Goal: Information Seeking & Learning: Learn about a topic

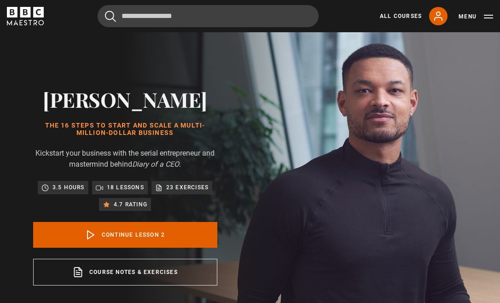
scroll to position [406, 0]
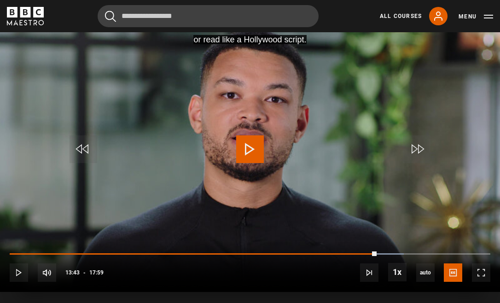
click at [255, 156] on span "Video Player" at bounding box center [250, 149] width 28 height 28
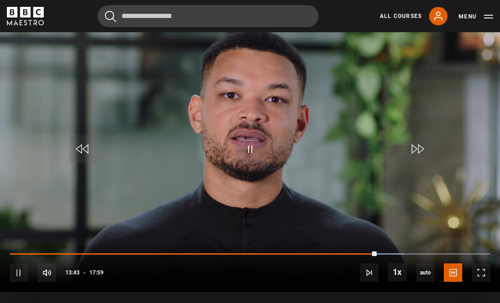
scroll to position [405, 0]
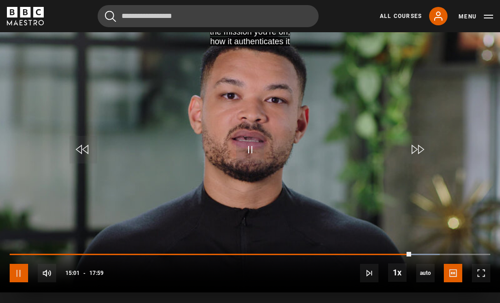
click at [17, 275] on span "Video Player" at bounding box center [19, 273] width 18 height 18
click at [414, 16] on link "All Courses" at bounding box center [401, 16] width 42 height 8
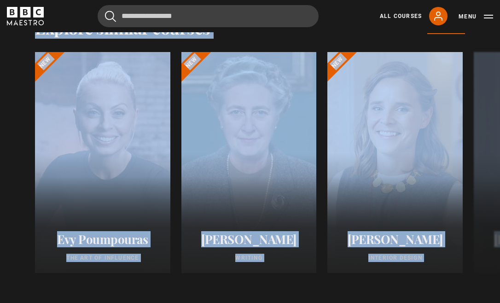
scroll to position [1458, 0]
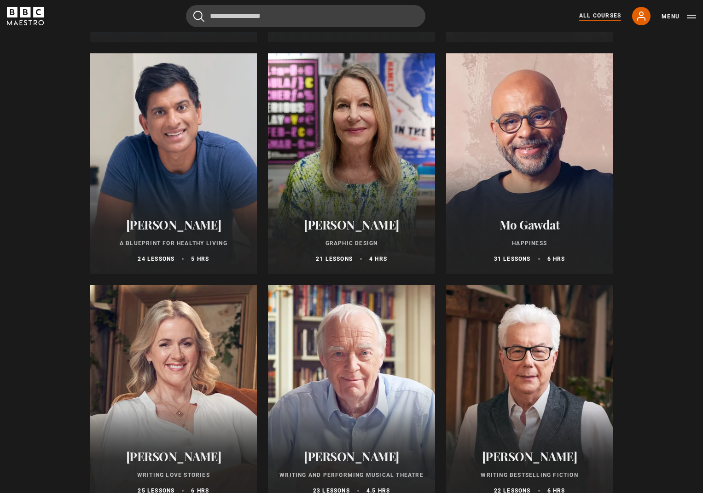
scroll to position [1487, 0]
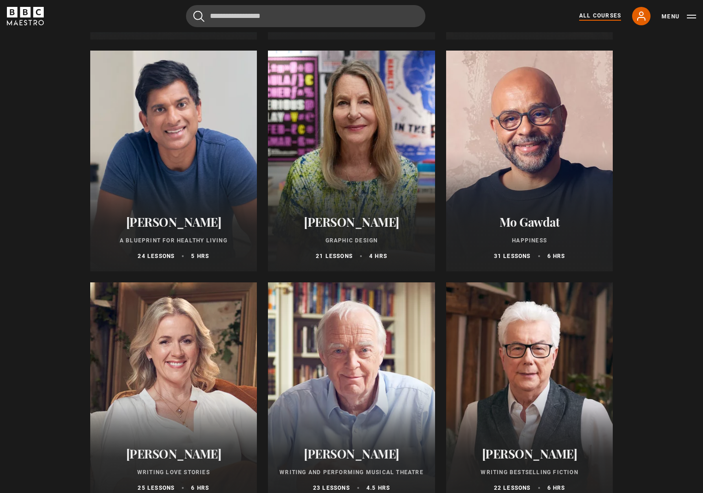
click at [368, 150] on div at bounding box center [351, 161] width 167 height 221
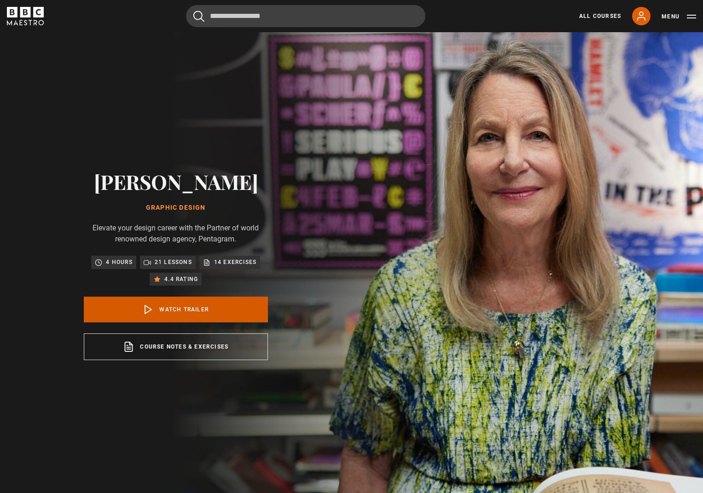
click at [185, 303] on link "Watch Trailer" at bounding box center [176, 310] width 184 height 26
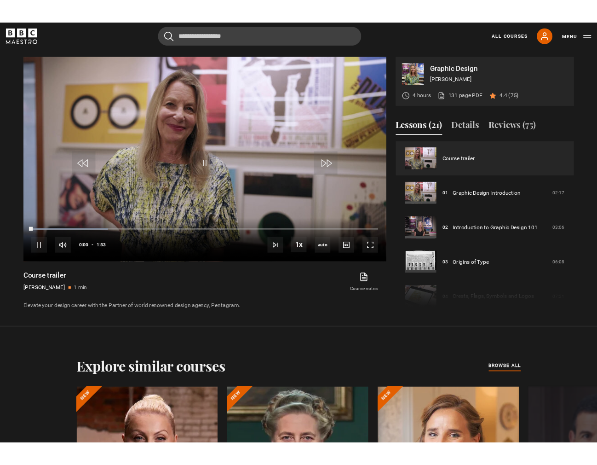
scroll to position [498, 0]
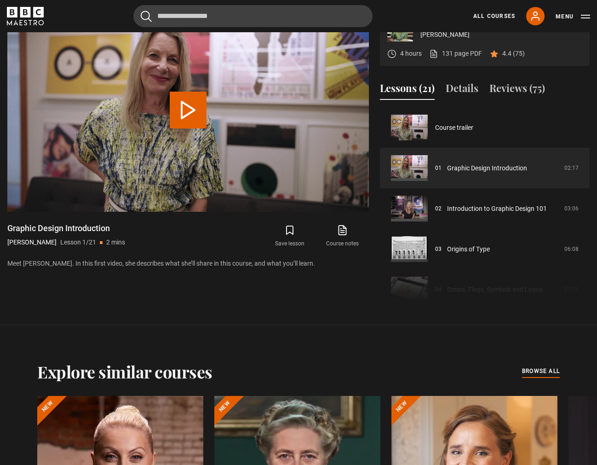
scroll to position [469, 0]
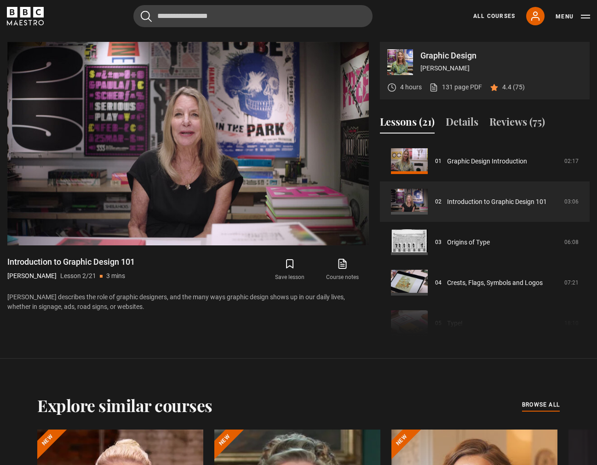
scroll to position [463, 0]
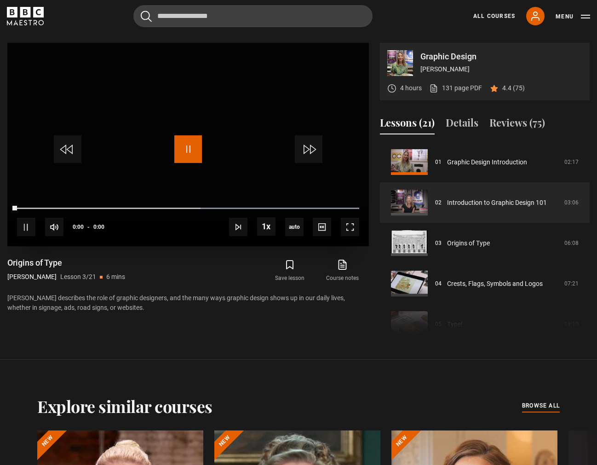
drag, startPoint x: 185, startPoint y: 152, endPoint x: 187, endPoint y: 158, distance: 6.3
click at [185, 152] on span "Video Player" at bounding box center [188, 149] width 28 height 28
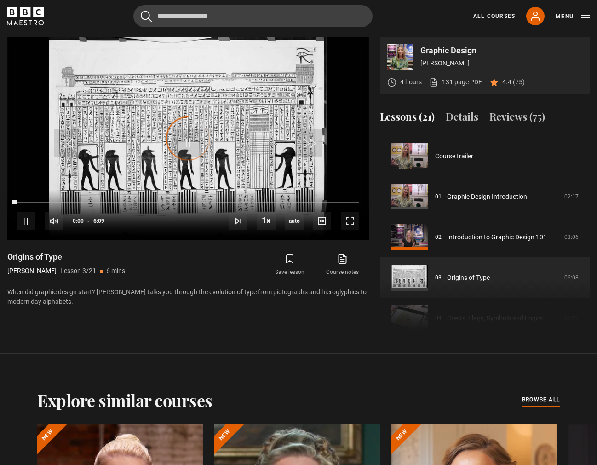
scroll to position [81, 0]
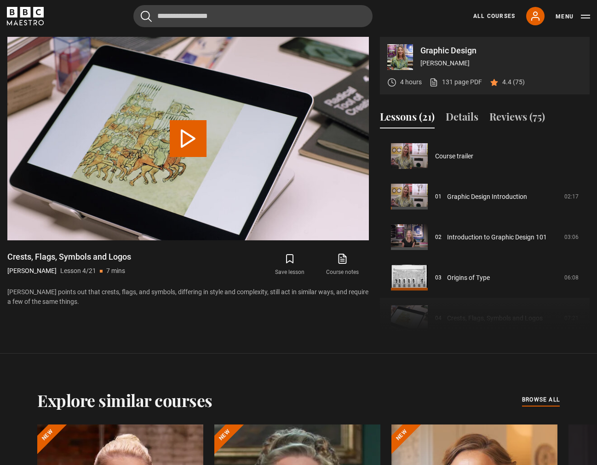
scroll to position [122, 0]
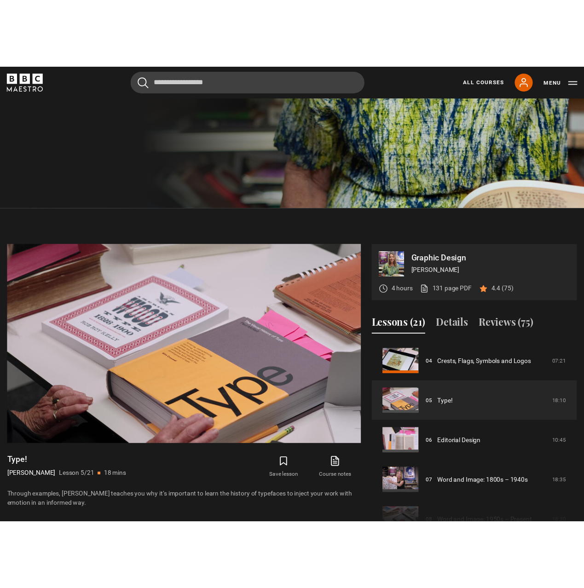
scroll to position [370, 0]
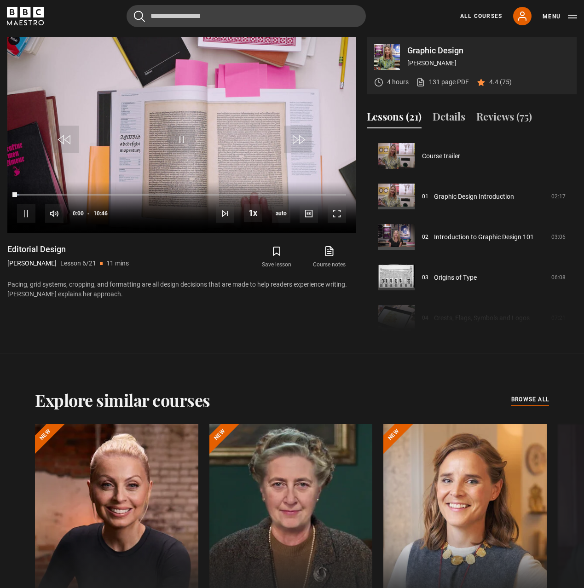
scroll to position [203, 0]
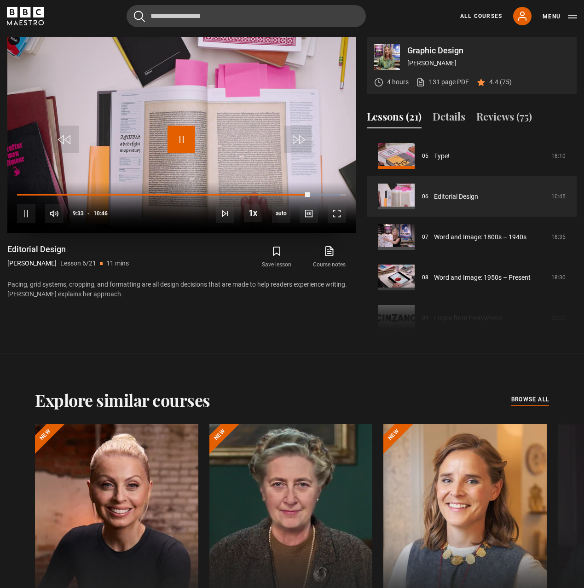
click at [179, 146] on span "Video Player" at bounding box center [182, 140] width 28 height 28
click at [171, 140] on span "Video Player" at bounding box center [182, 140] width 28 height 28
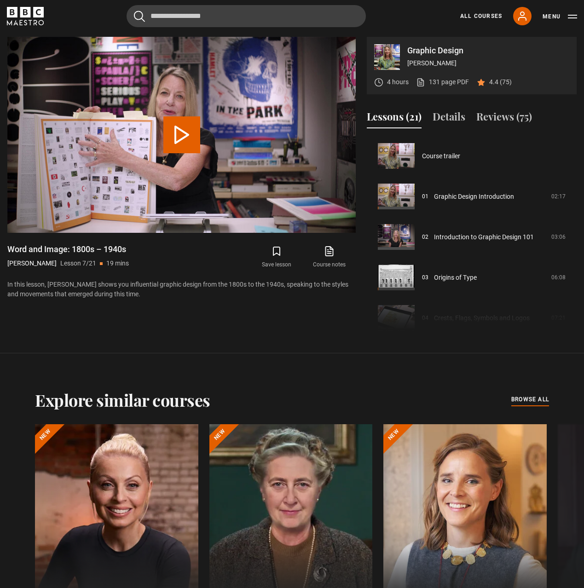
scroll to position [243, 0]
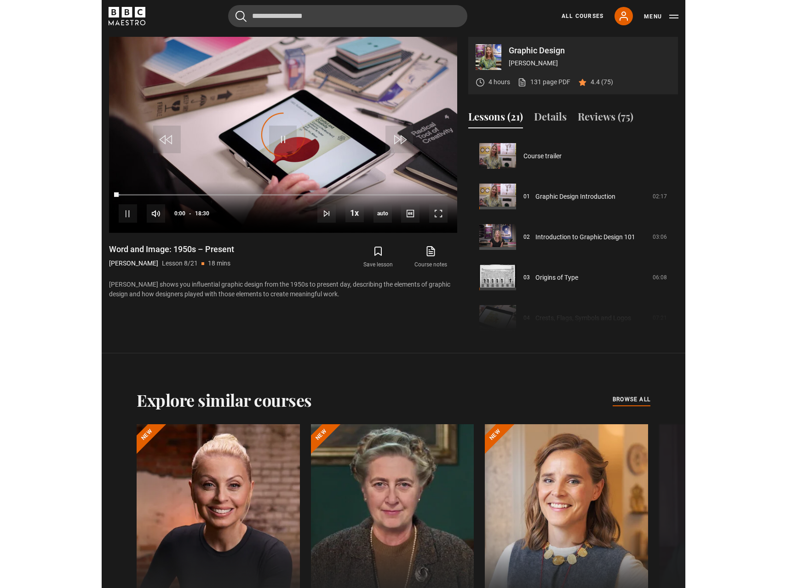
scroll to position [284, 0]
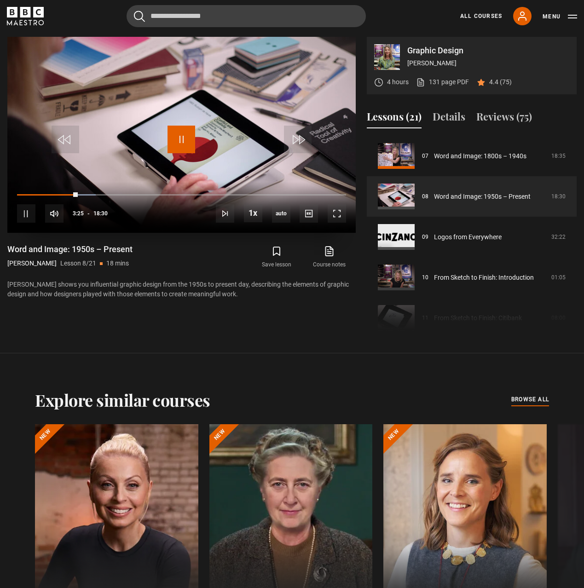
click at [181, 144] on span "Video Player" at bounding box center [182, 140] width 28 height 28
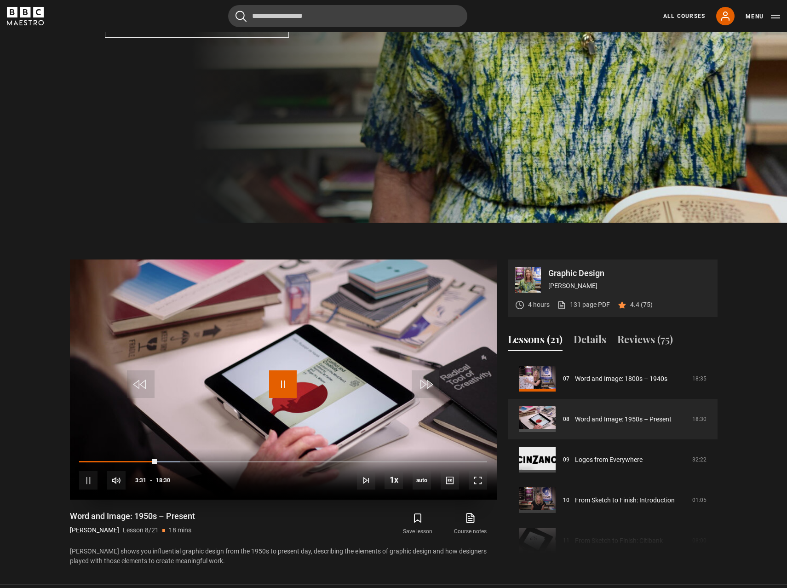
click at [284, 380] on span "Video Player" at bounding box center [283, 384] width 28 height 28
